Goal: Transaction & Acquisition: Purchase product/service

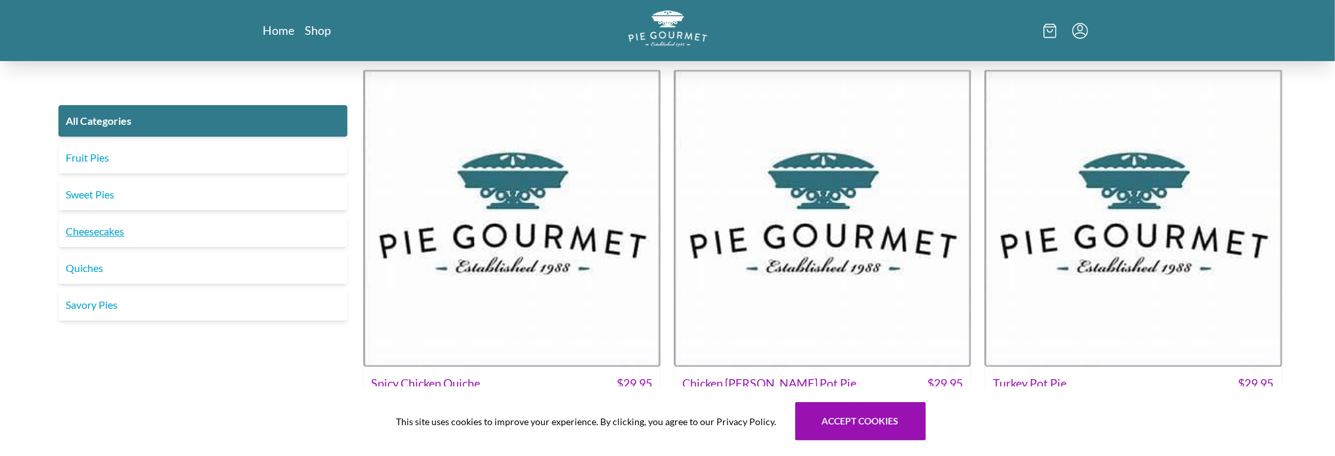
click at [99, 231] on link "Cheesecakes" at bounding box center [202, 231] width 289 height 32
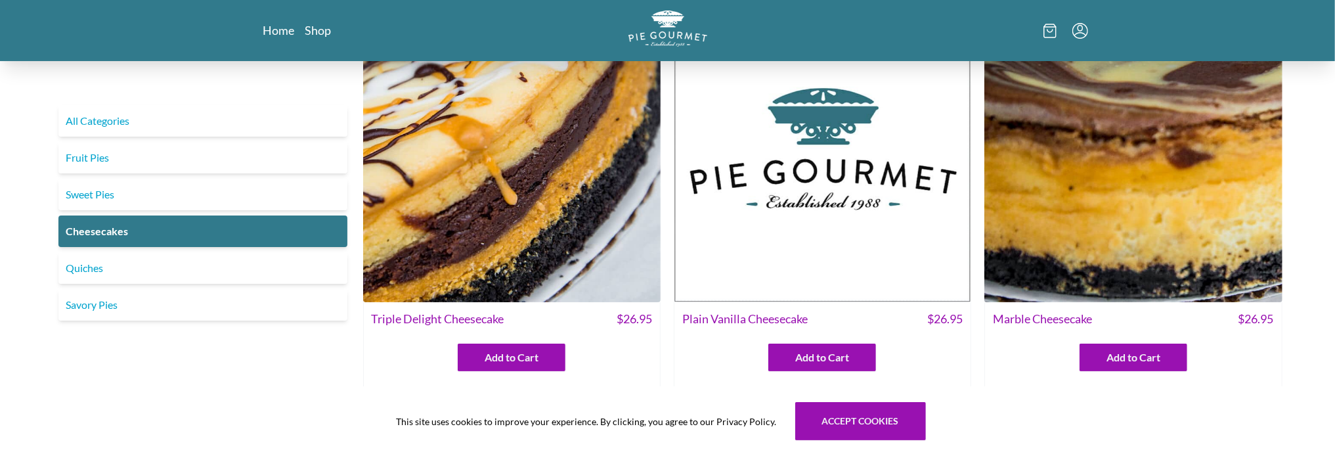
scroll to position [131, 0]
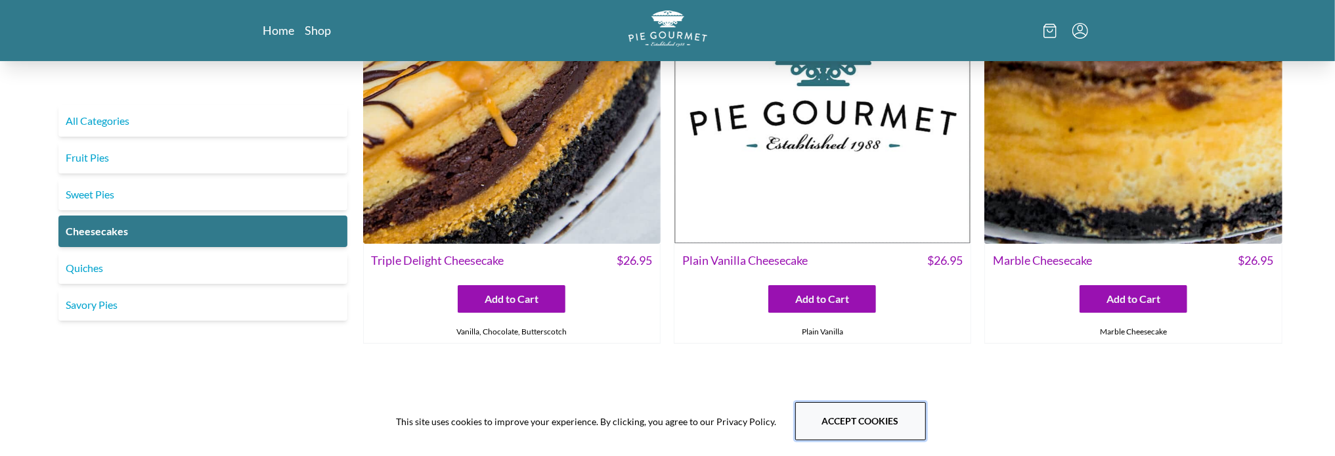
click at [836, 422] on button "Accept cookies" at bounding box center [860, 421] width 131 height 38
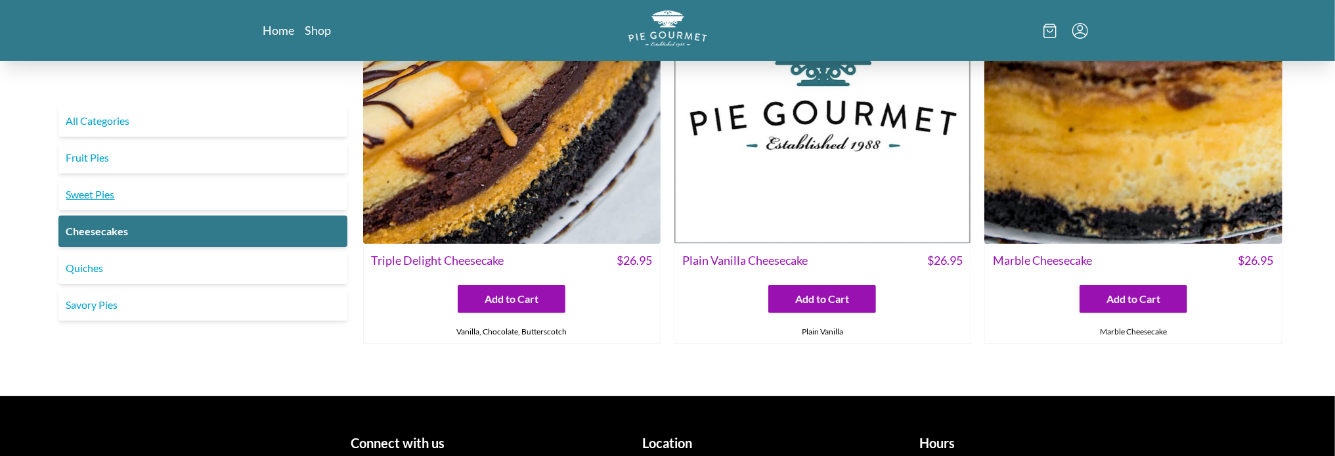
click at [210, 187] on link "Sweet Pies" at bounding box center [202, 195] width 289 height 32
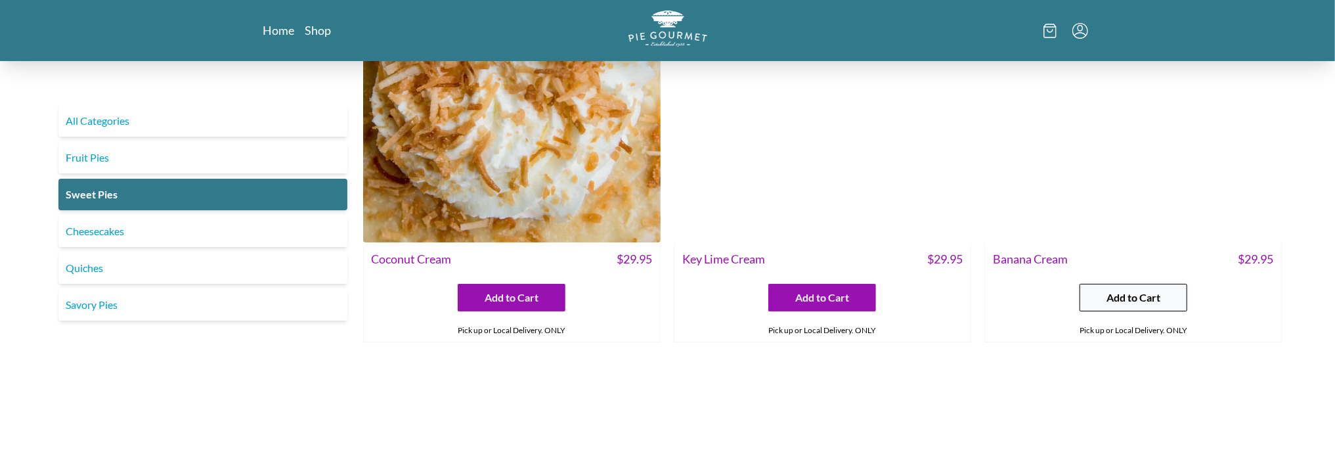
scroll to position [131, 0]
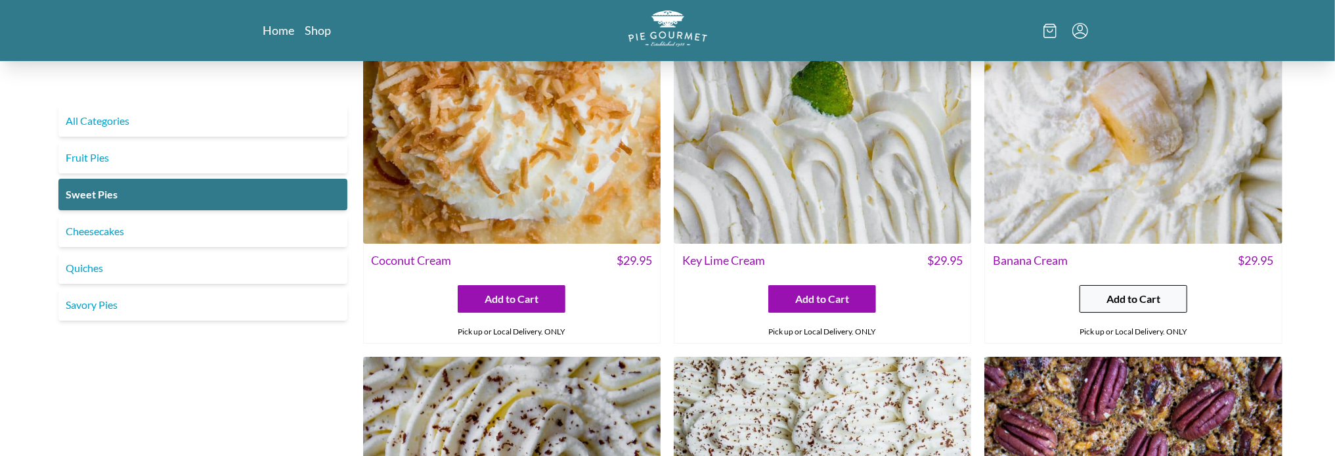
click at [1133, 296] on span "Add to Cart" at bounding box center [1134, 299] width 54 height 16
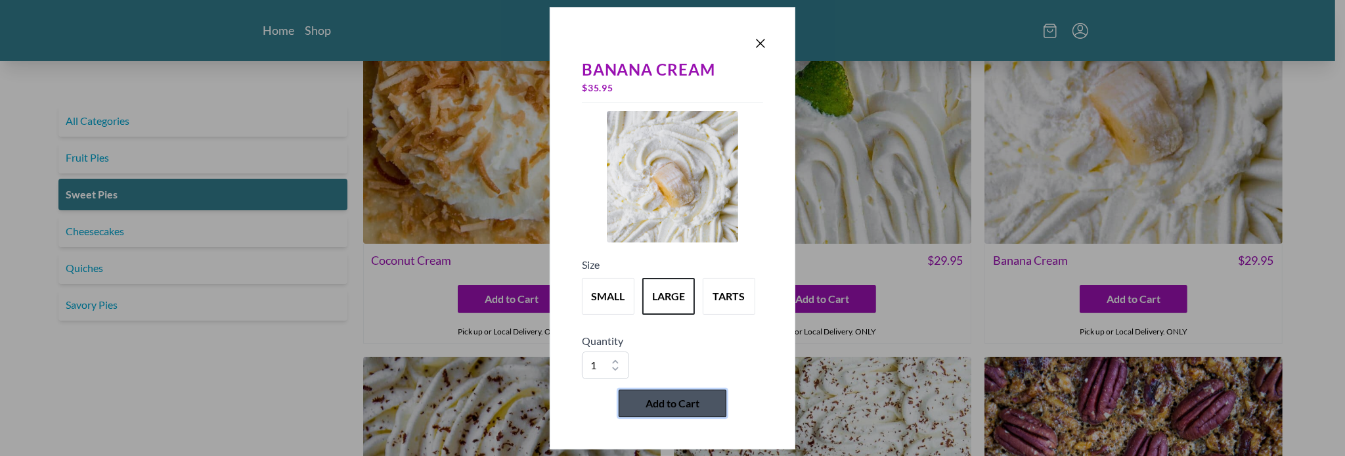
click at [676, 398] on span "Add to Cart" at bounding box center [673, 403] width 54 height 16
click at [763, 45] on icon "Close panel" at bounding box center [761, 43] width 16 height 16
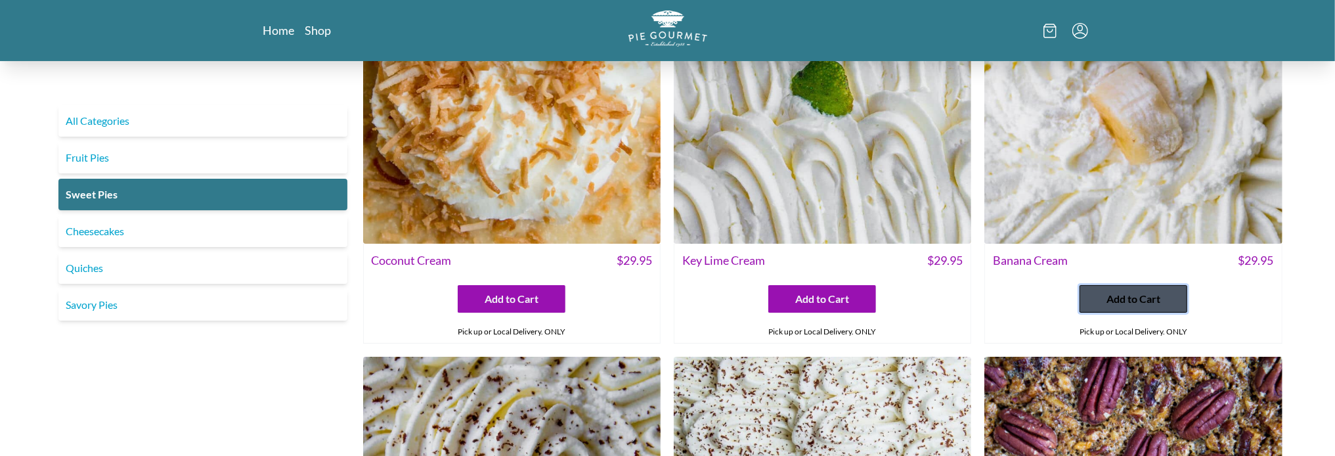
click at [1133, 295] on span "Add to Cart" at bounding box center [1134, 299] width 54 height 16
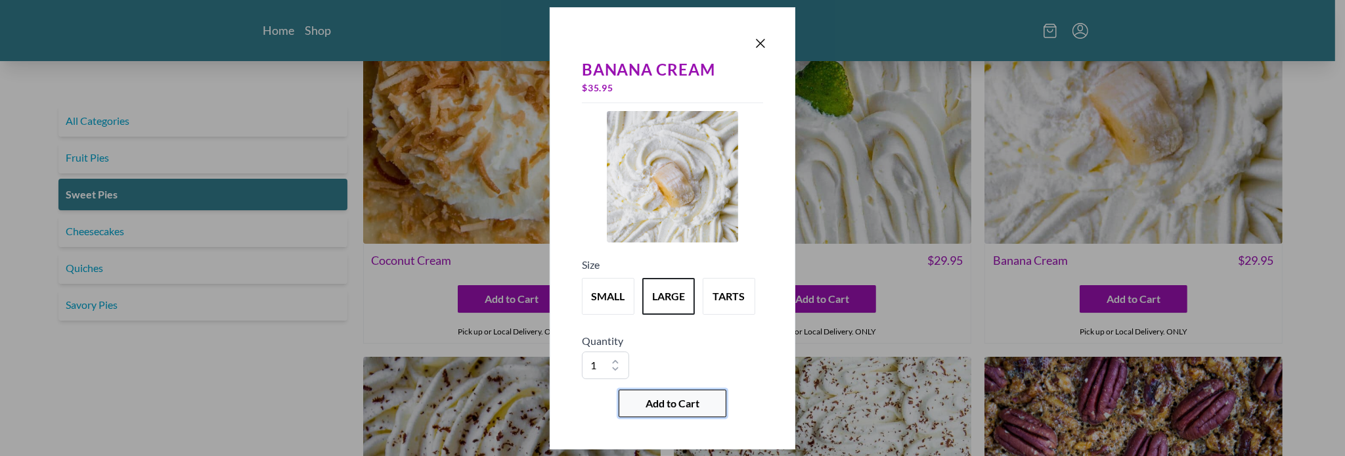
click at [685, 402] on span "Add to Cart" at bounding box center [673, 403] width 54 height 16
click at [760, 44] on icon "Close panel" at bounding box center [761, 43] width 8 height 8
